Goal: Task Accomplishment & Management: Use online tool/utility

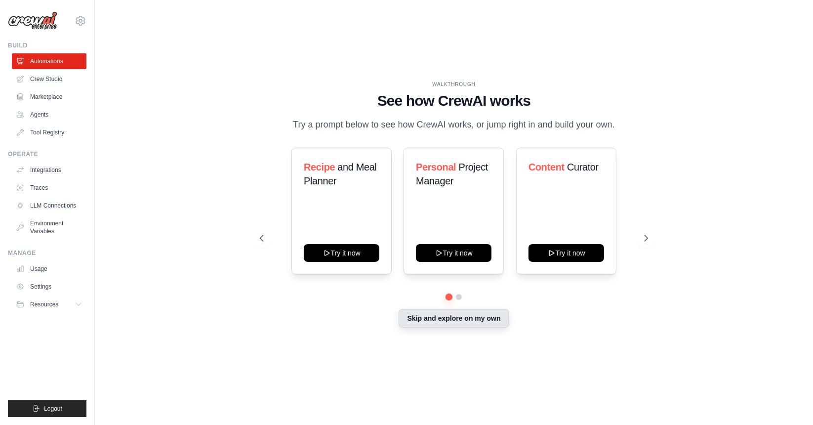
click at [487, 312] on button "Skip and explore on my own" at bounding box center [454, 318] width 110 height 19
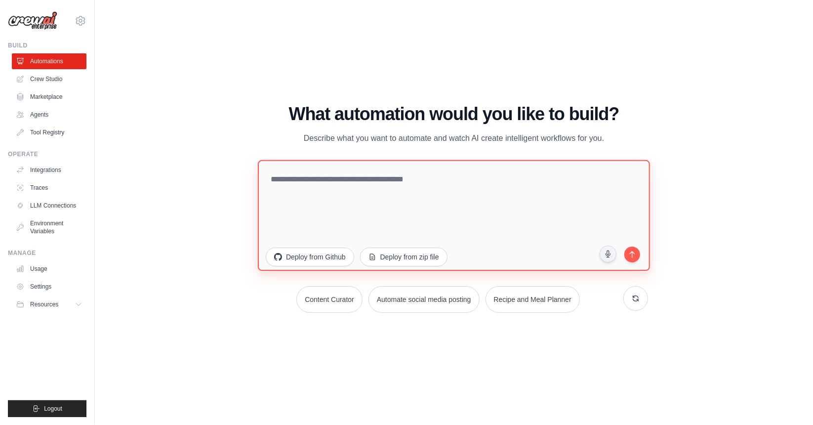
click at [385, 185] on textarea at bounding box center [454, 215] width 392 height 111
click at [44, 78] on link "Crew Studio" at bounding box center [50, 79] width 75 height 16
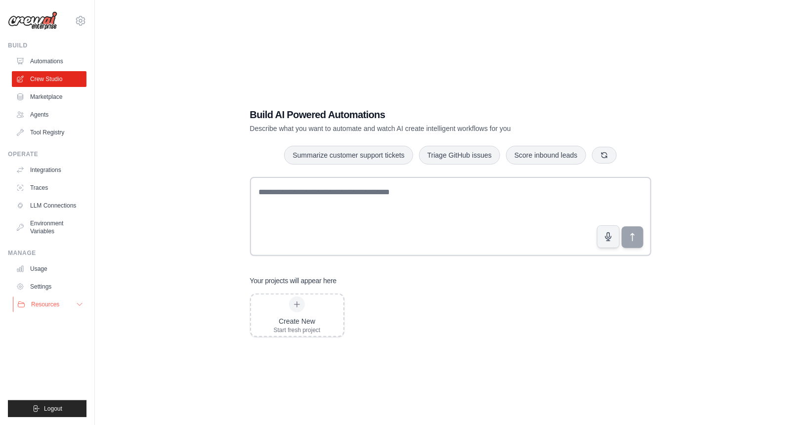
click at [61, 302] on button "Resources" at bounding box center [50, 304] width 75 height 16
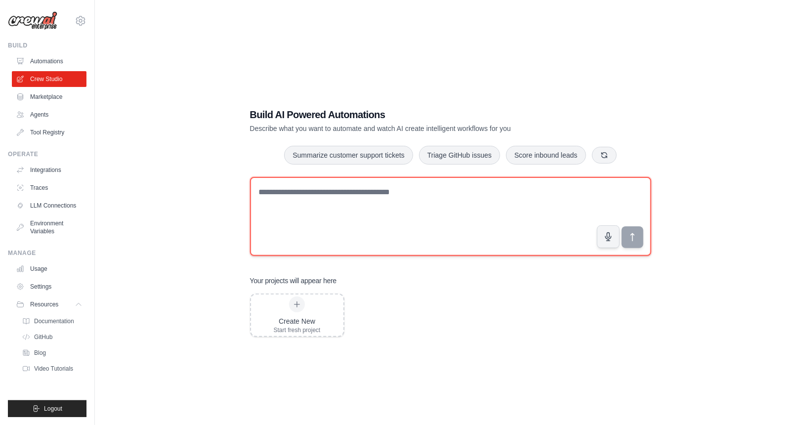
click at [337, 190] on textarea at bounding box center [450, 216] width 401 height 79
click at [389, 209] on textarea at bounding box center [450, 216] width 401 height 79
type textarea "**********"
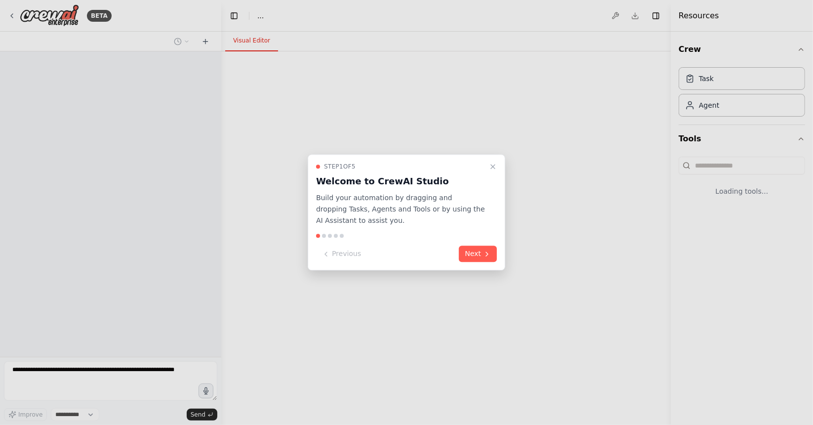
select select "****"
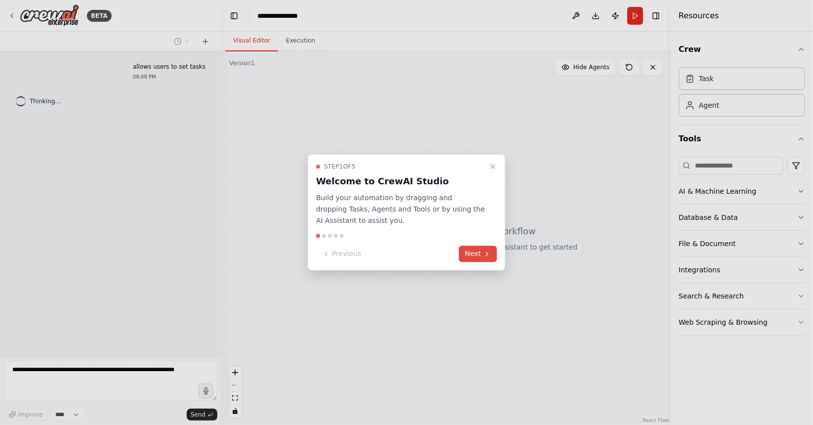
click at [476, 255] on button "Next" at bounding box center [478, 254] width 38 height 16
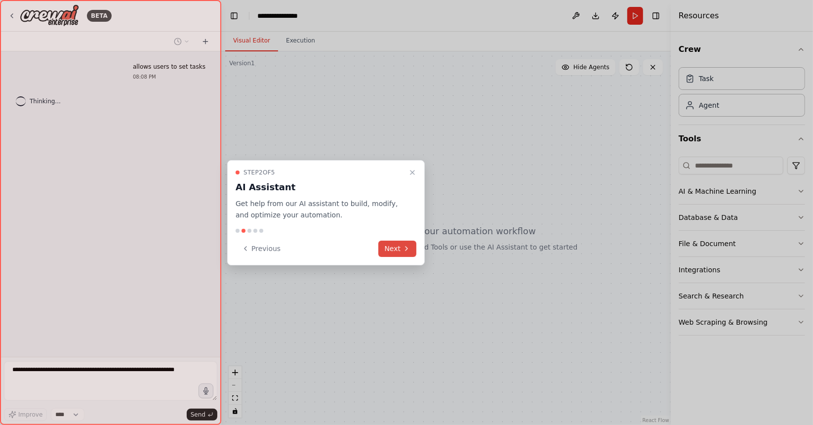
click at [415, 249] on button "Next" at bounding box center [397, 249] width 38 height 16
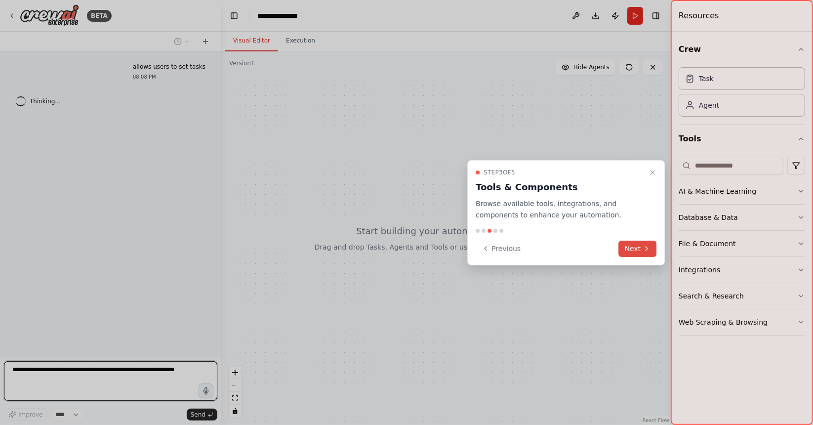
click at [639, 251] on button "Next" at bounding box center [638, 249] width 38 height 16
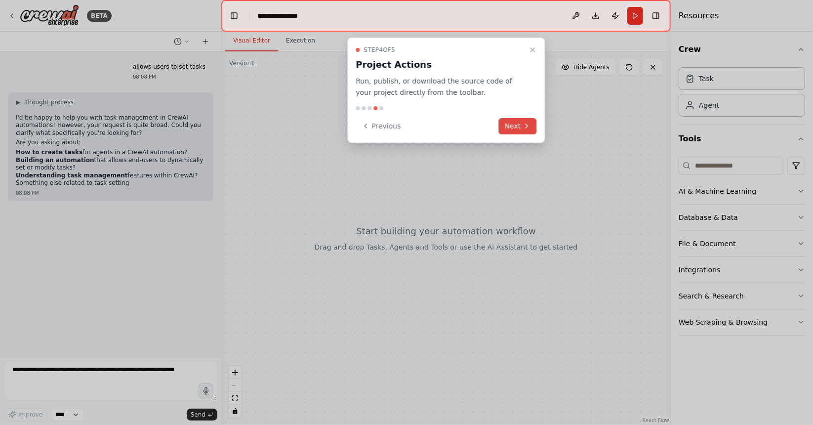
click at [511, 125] on button "Next" at bounding box center [518, 126] width 38 height 16
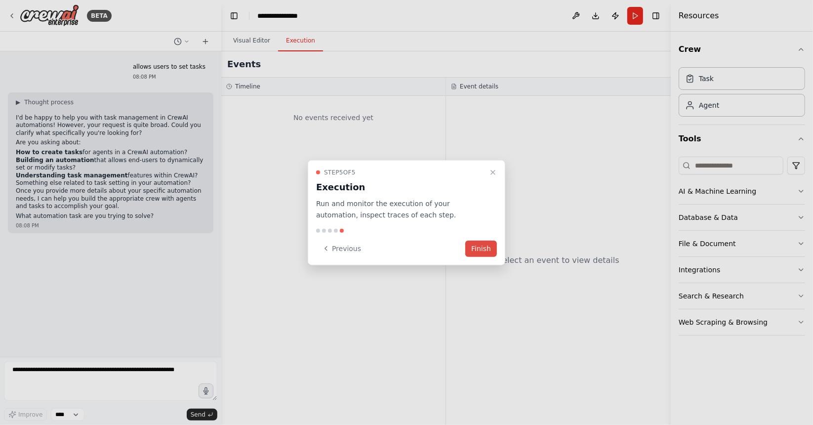
click at [481, 248] on button "Finish" at bounding box center [481, 248] width 32 height 16
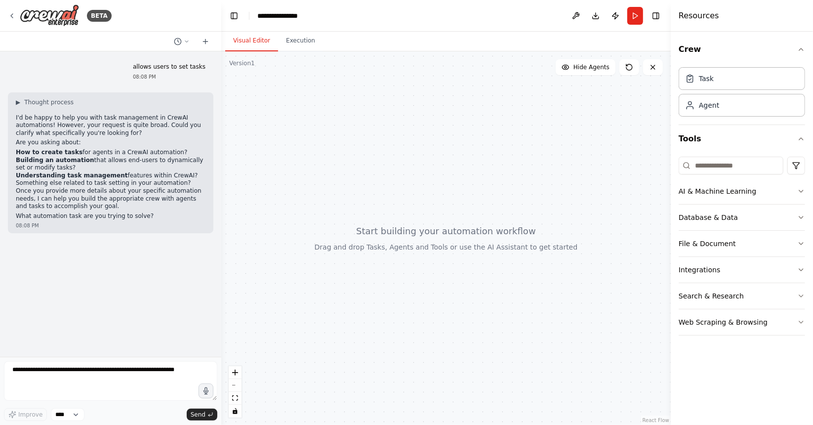
drag, startPoint x: 16, startPoint y: 158, endPoint x: 90, endPoint y: 168, distance: 74.8
click at [90, 168] on li "Building an automation that allows end-users to dynamically set or modify tasks?" at bounding box center [111, 164] width 190 height 15
copy li "Building an automation that allows end-users to dynamically set or modify tasks?"
click at [62, 390] on textarea at bounding box center [110, 381] width 213 height 40
paste textarea "**********"
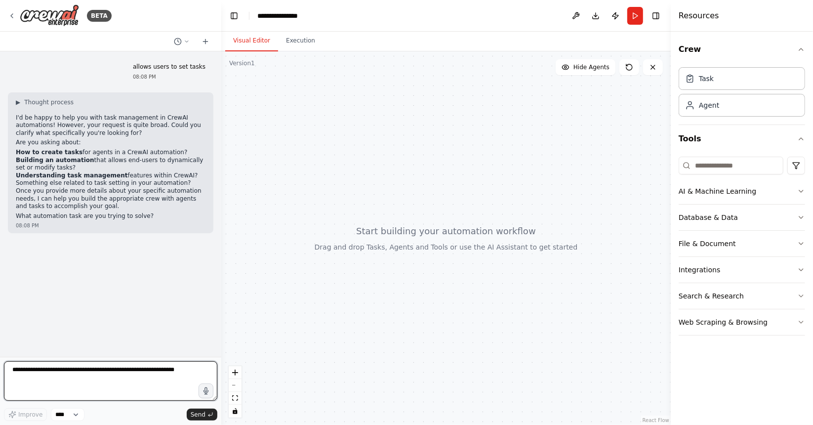
type textarea "**********"
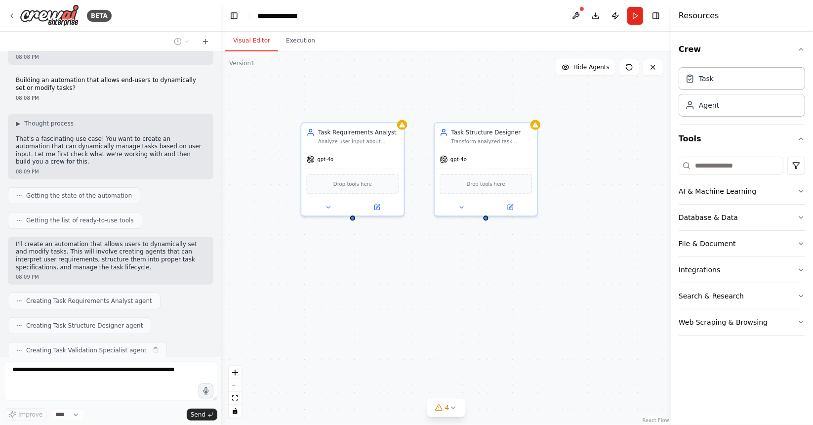
scroll to position [193, 0]
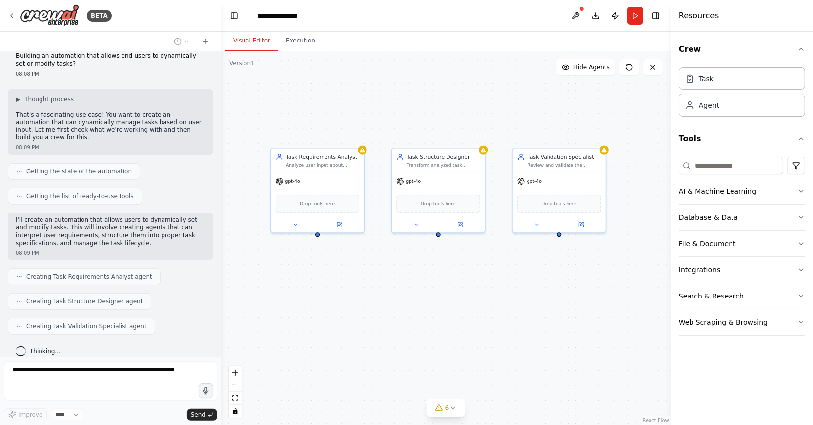
drag, startPoint x: 489, startPoint y: 263, endPoint x: 442, endPoint y: 275, distance: 49.5
click at [442, 275] on div "Task Requirements Analyst Analyze user input about {task_request} and extract c…" at bounding box center [445, 237] width 449 height 373
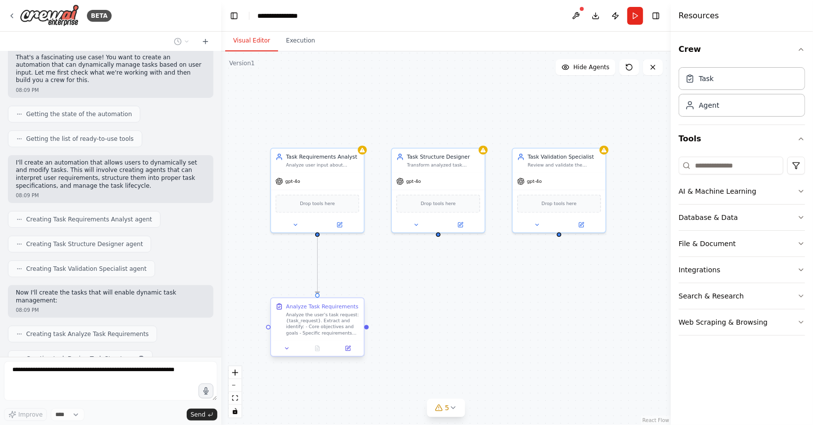
scroll to position [275, 0]
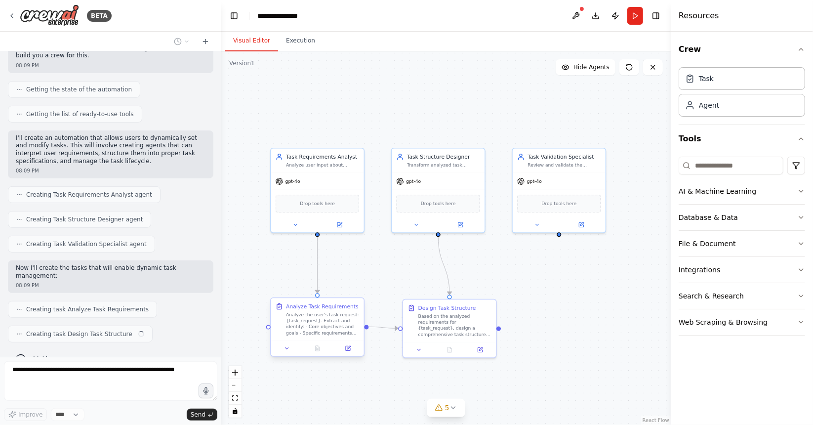
click at [341, 324] on div "Analyze the user's task request: {task_request}. Extract and identify: - Core o…" at bounding box center [322, 324] width 73 height 24
click at [317, 323] on div "Analyze the user's task request: {task_request}. Extract and identify: - Core o…" at bounding box center [322, 324] width 73 height 24
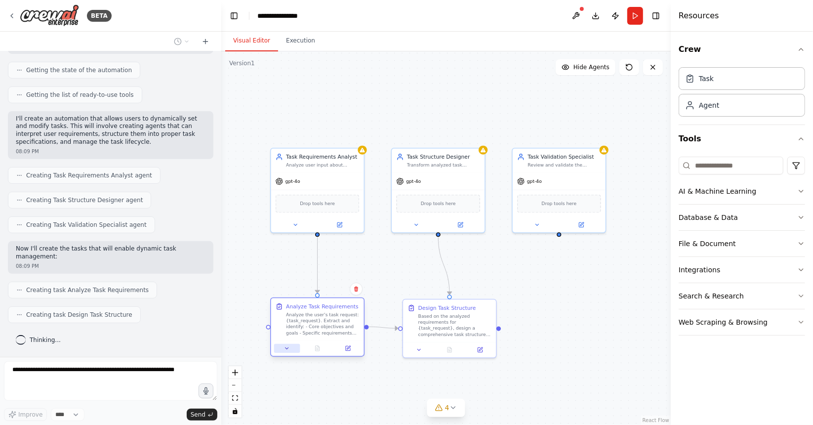
click at [289, 351] on button at bounding box center [287, 348] width 26 height 9
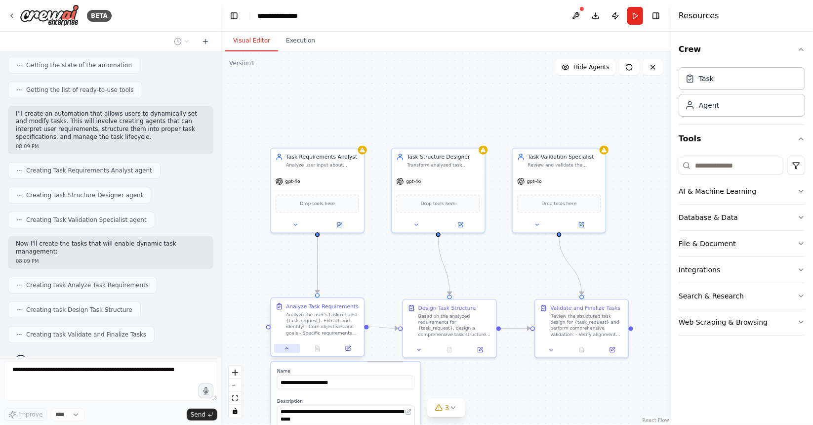
click at [289, 351] on button at bounding box center [287, 348] width 26 height 9
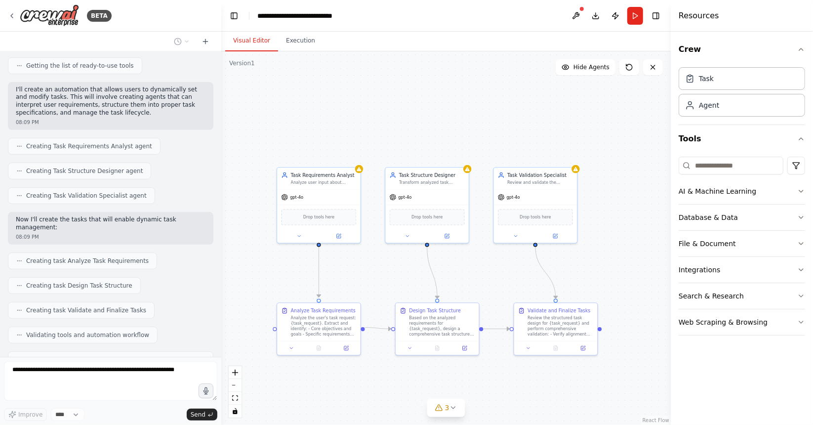
scroll to position [347, 0]
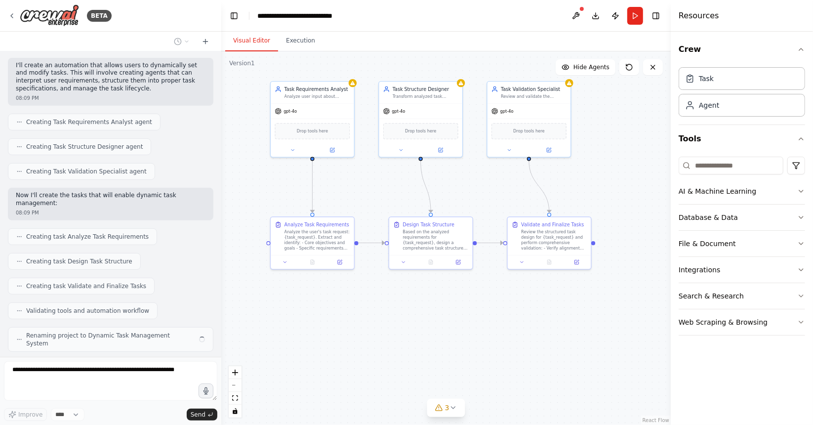
drag, startPoint x: 359, startPoint y: 401, endPoint x: 352, endPoint y: 315, distance: 86.2
click at [352, 315] on div ".deletable-edge-delete-btn { width: 20px; height: 20px; border: 0px solid #ffff…" at bounding box center [445, 237] width 449 height 373
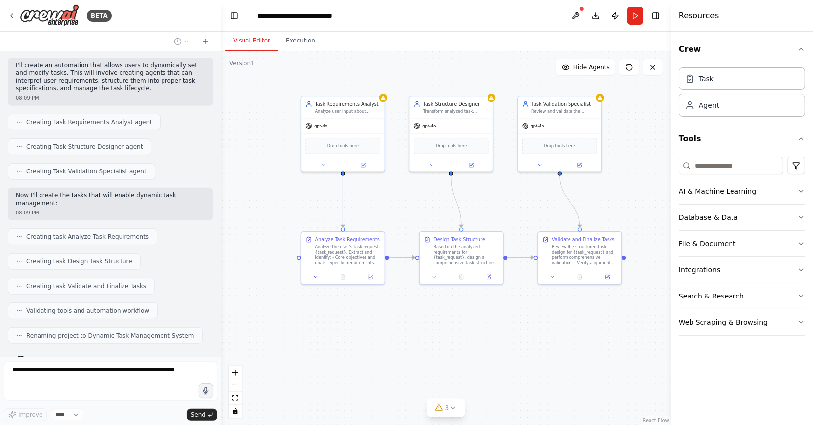
drag, startPoint x: 464, startPoint y: 317, endPoint x: 495, endPoint y: 332, distance: 34.0
click at [495, 332] on div ".deletable-edge-delete-btn { width: 20px; height: 20px; border: 0px solid #ffff…" at bounding box center [445, 237] width 449 height 373
click at [467, 251] on div "Based on the analyzed requirements for {task_request}, design a comprehensive t…" at bounding box center [466, 254] width 66 height 22
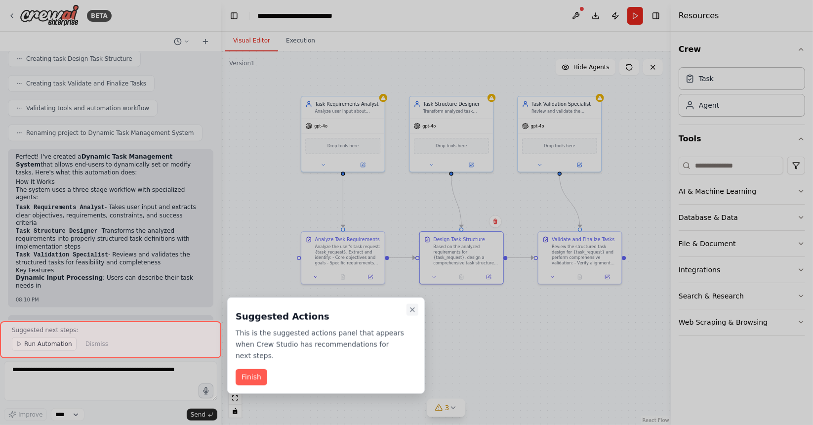
click at [412, 312] on icon "Close walkthrough" at bounding box center [412, 310] width 8 height 8
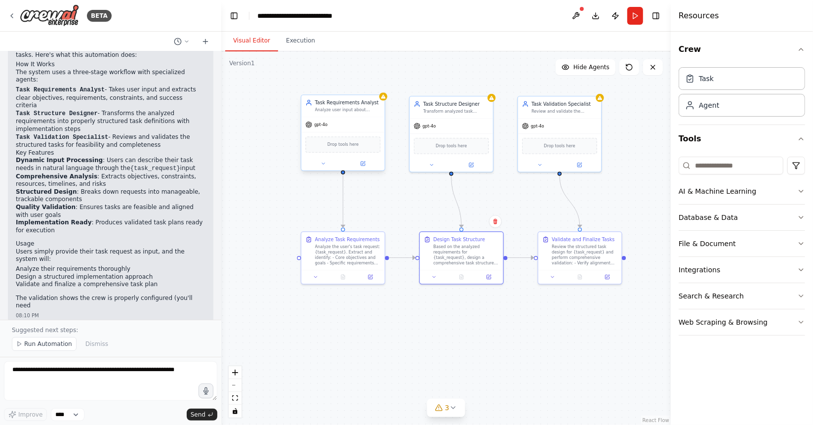
scroll to position [676, 0]
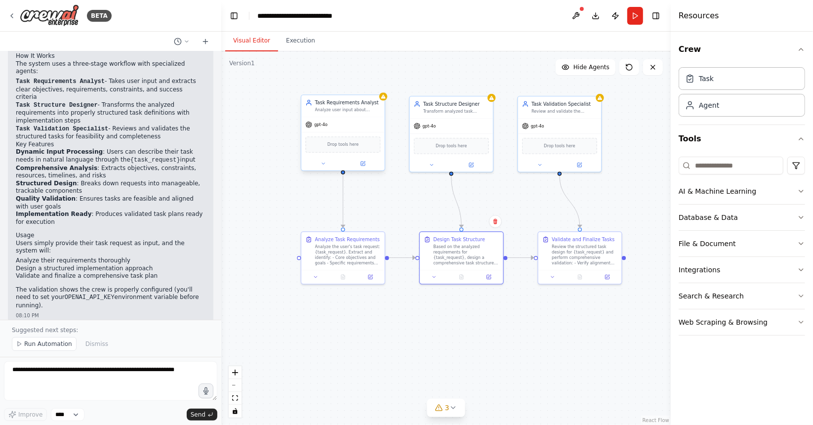
click at [359, 126] on div "gpt-4o" at bounding box center [342, 124] width 83 height 15
click at [386, 98] on div at bounding box center [383, 96] width 8 height 8
click at [579, 14] on button at bounding box center [576, 16] width 16 height 18
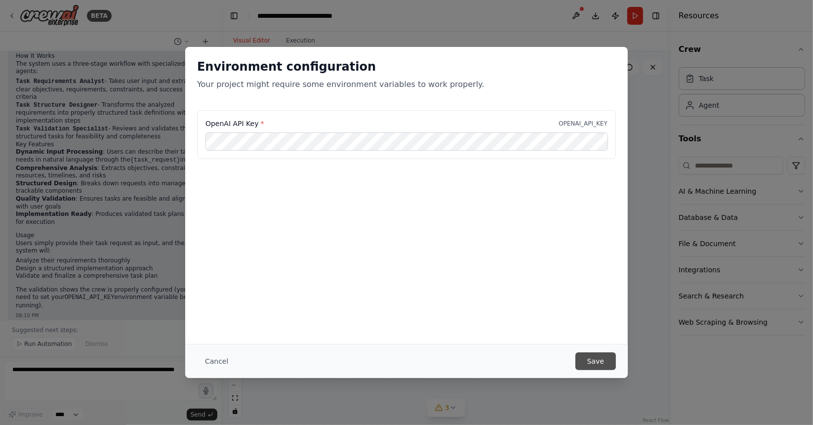
click at [590, 355] on button "Save" at bounding box center [595, 361] width 41 height 18
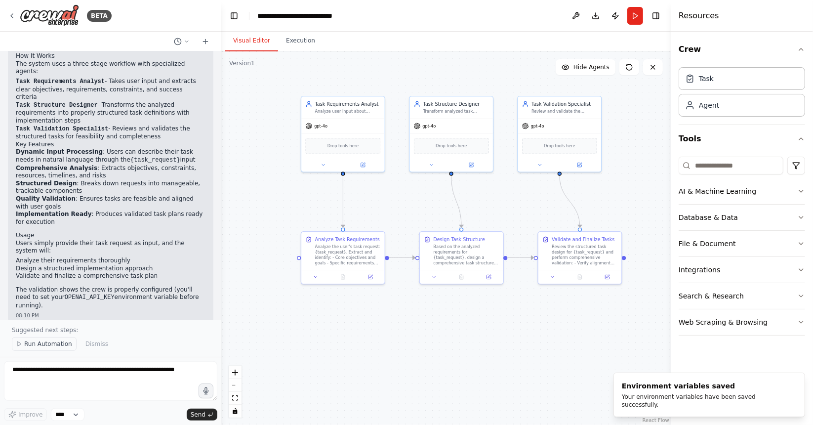
click at [53, 345] on span "Run Automation" at bounding box center [48, 344] width 48 height 8
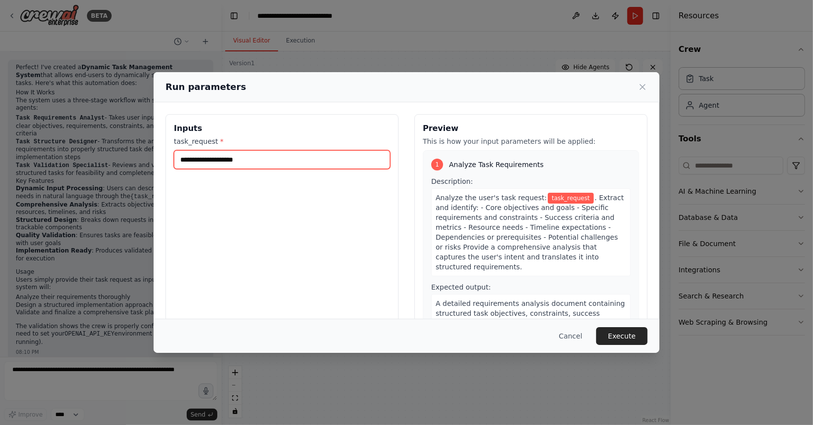
click at [284, 150] on input "task_request *" at bounding box center [282, 159] width 216 height 19
type input "**********"
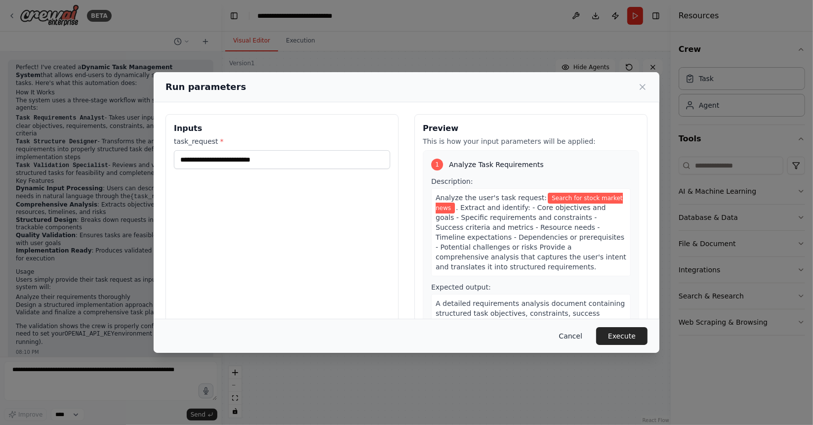
click at [577, 338] on button "Cancel" at bounding box center [570, 336] width 39 height 18
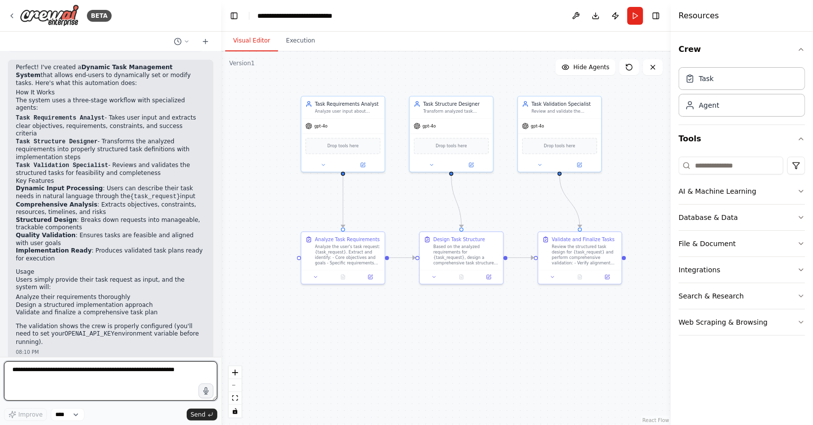
click at [91, 374] on textarea at bounding box center [110, 381] width 213 height 40
type textarea "**********"
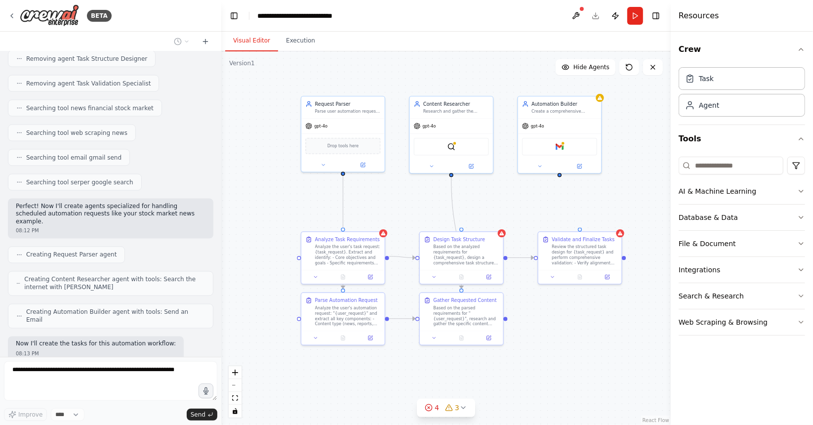
scroll to position [1268, 0]
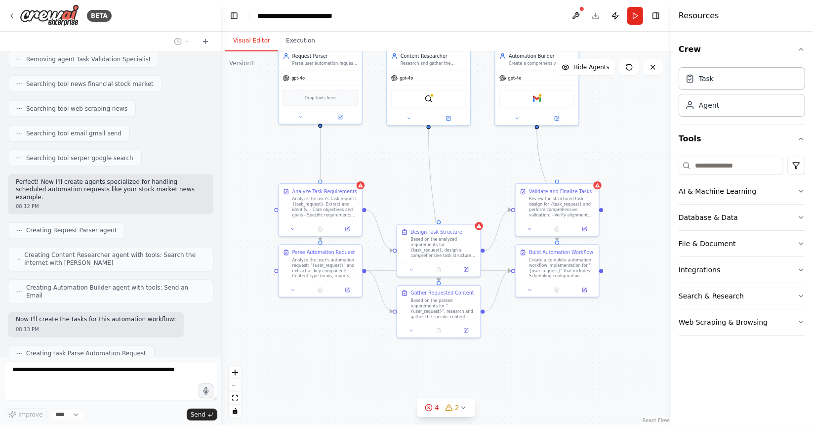
drag, startPoint x: 651, startPoint y: 349, endPoint x: 628, endPoint y: 301, distance: 53.0
click at [628, 301] on div ".deletable-edge-delete-btn { width: 20px; height: 20px; border: 0px solid #ffff…" at bounding box center [445, 237] width 449 height 373
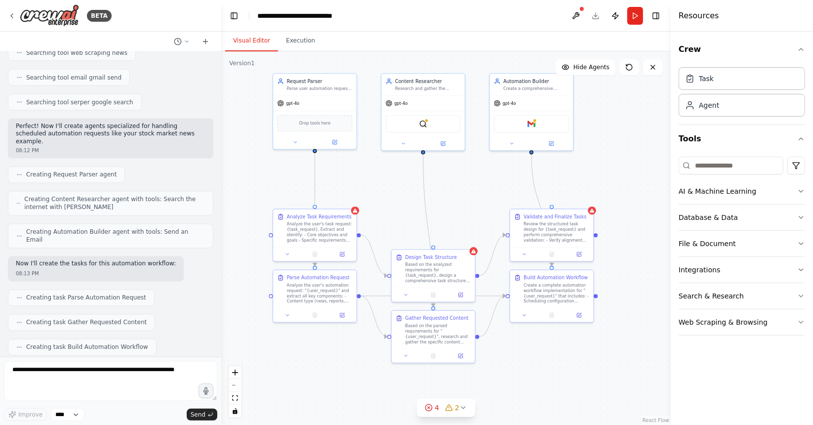
scroll to position [1374, 0]
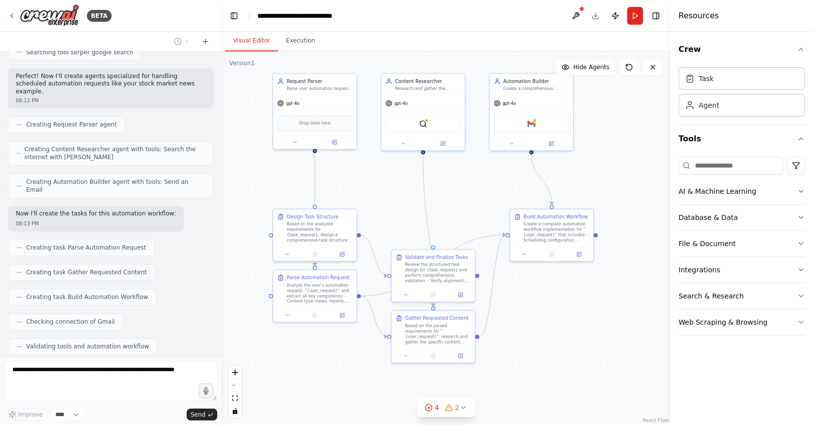
drag, startPoint x: 626, startPoint y: 224, endPoint x: 620, endPoint y: 249, distance: 25.8
click at [620, 249] on div ".deletable-edge-delete-btn { width: 20px; height: 20px; border: 0px solid #ffff…" at bounding box center [445, 237] width 449 height 373
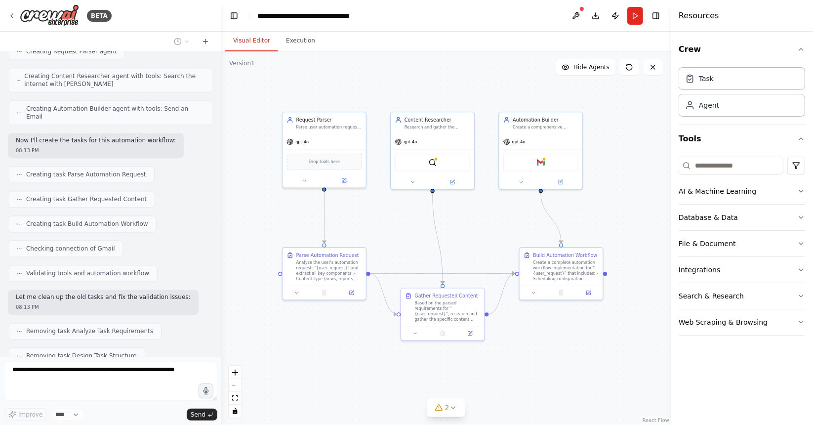
scroll to position [1471, 0]
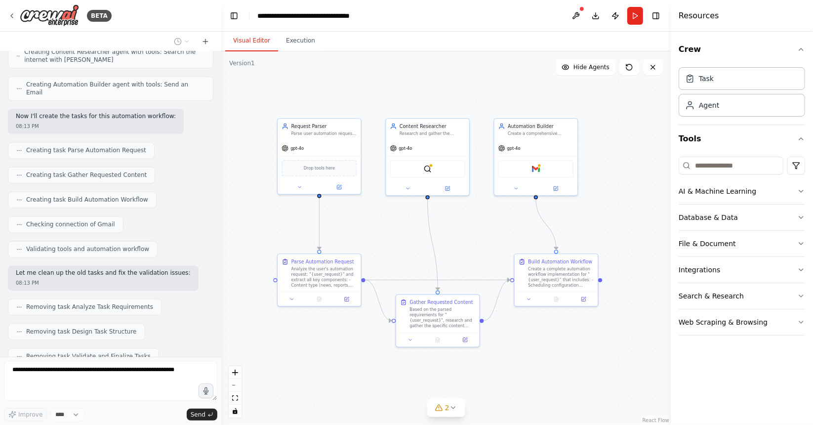
drag, startPoint x: 629, startPoint y: 181, endPoint x: 633, endPoint y: 226, distance: 45.2
click at [633, 226] on div ".deletable-edge-delete-btn { width: 20px; height: 20px; border: 0px solid #ffff…" at bounding box center [445, 237] width 449 height 373
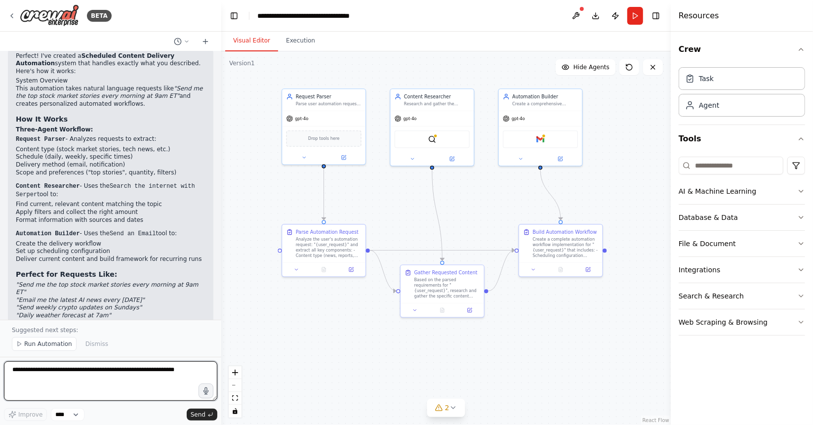
scroll to position [1861, 0]
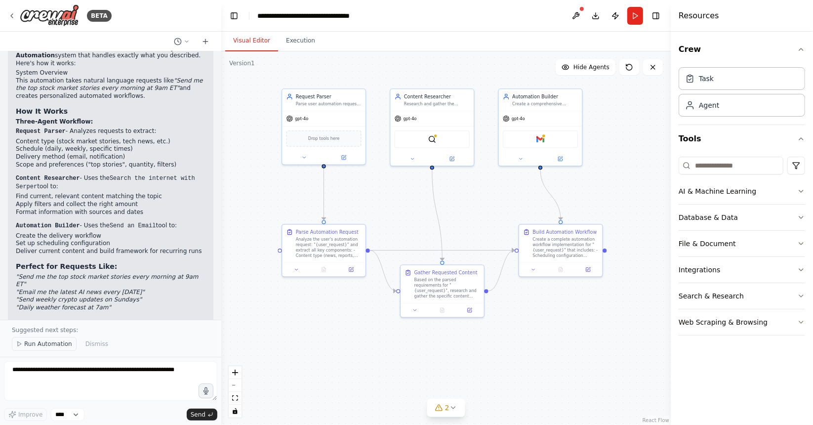
click at [52, 346] on span "Run Automation" at bounding box center [48, 344] width 48 height 8
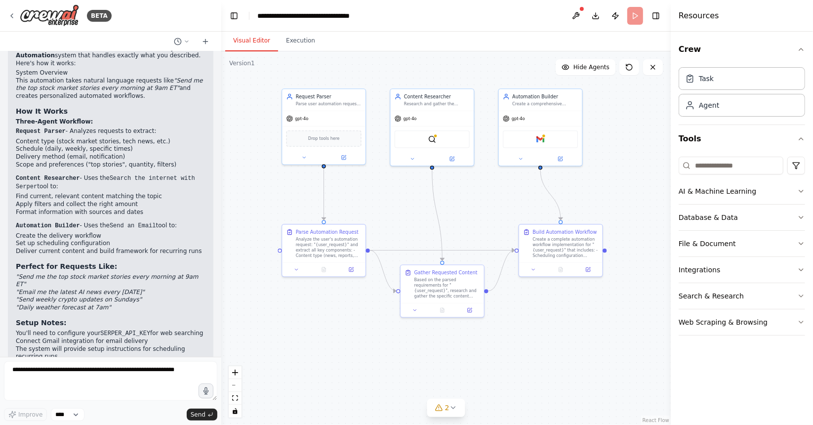
scroll to position [1824, 0]
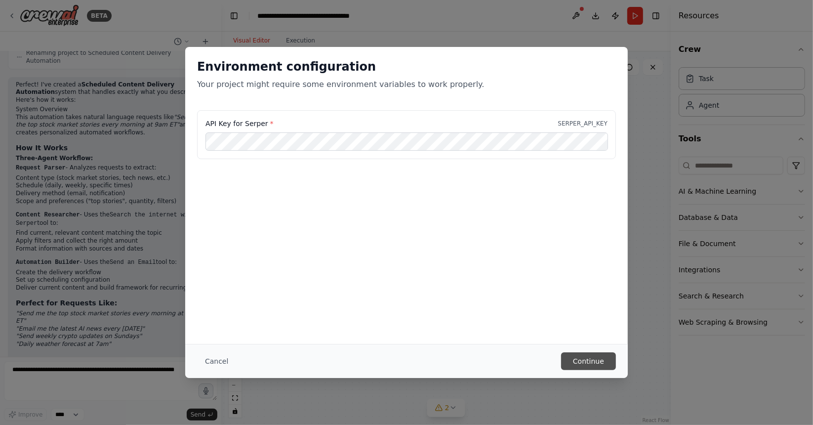
click at [597, 357] on button "Continue" at bounding box center [588, 361] width 55 height 18
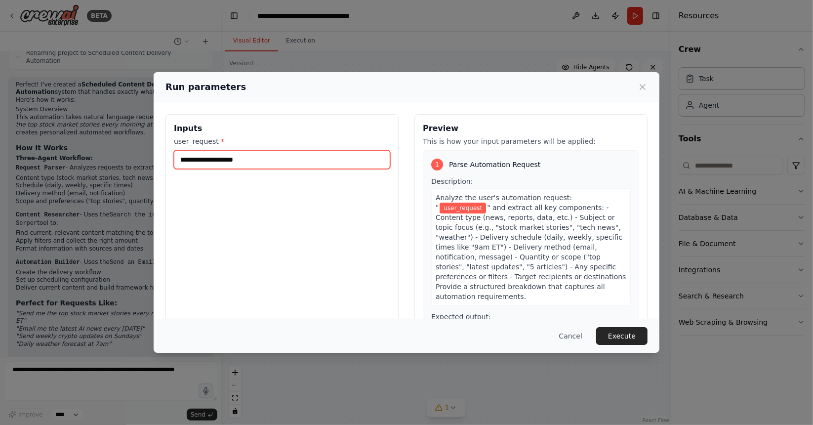
click at [289, 152] on input "user_request *" at bounding box center [282, 159] width 216 height 19
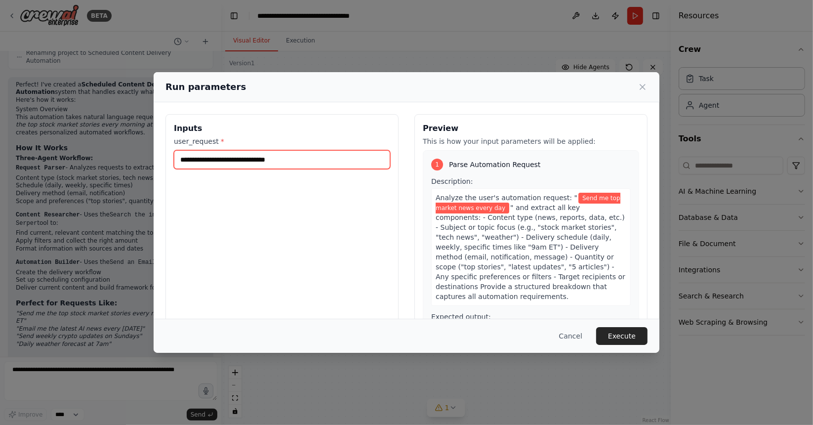
type input "**********"
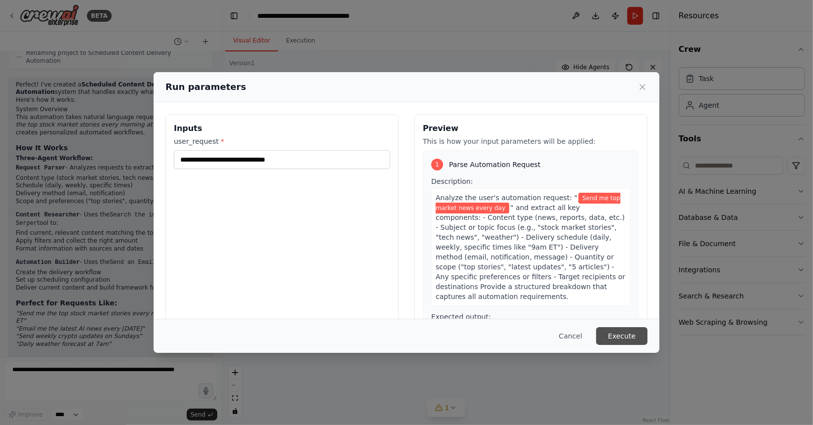
click at [628, 335] on button "Execute" at bounding box center [621, 336] width 51 height 18
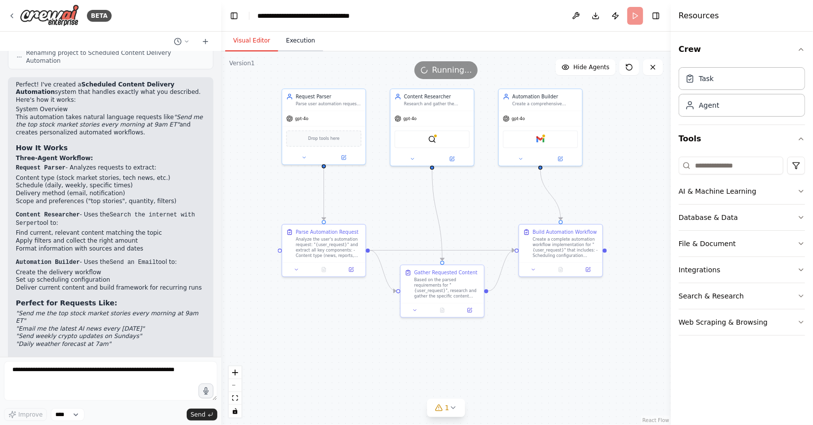
click at [300, 44] on button "Execution" at bounding box center [300, 41] width 45 height 21
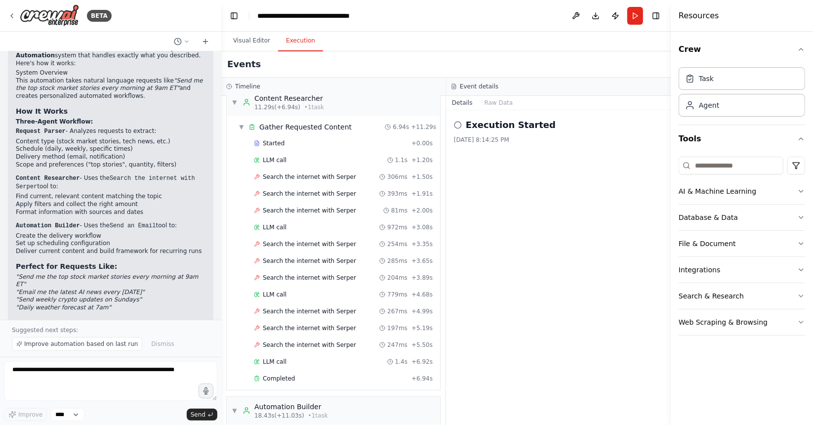
scroll to position [192, 0]
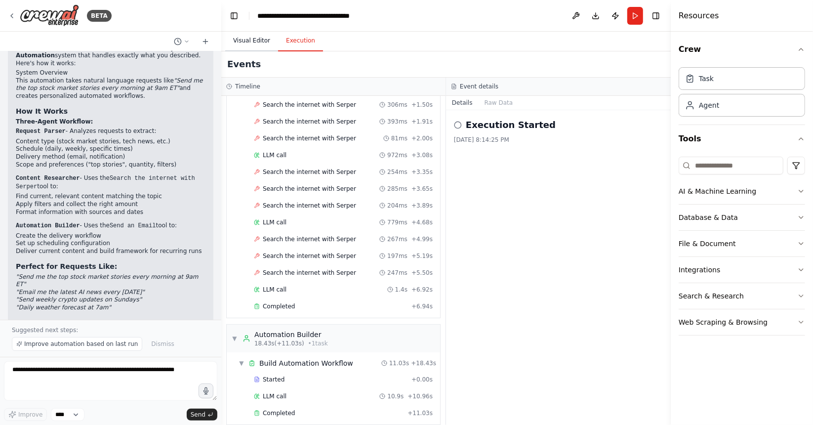
click at [256, 36] on button "Visual Editor" at bounding box center [251, 41] width 53 height 21
